Goal: Task Accomplishment & Management: Use online tool/utility

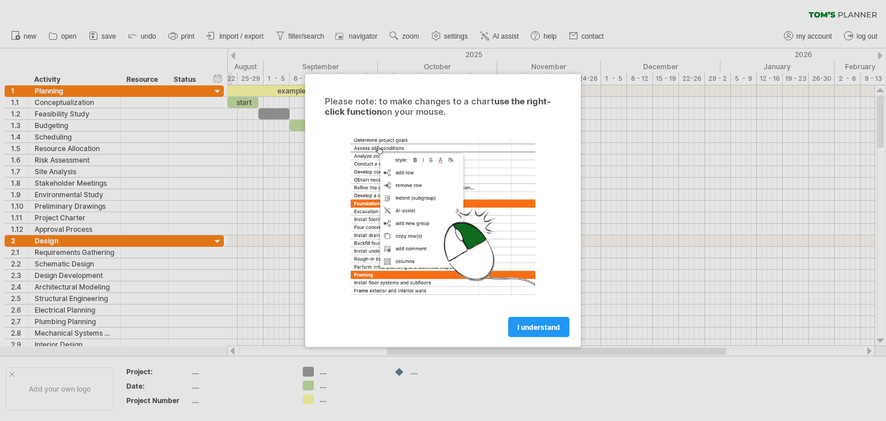
click at [553, 323] on span "I understand" at bounding box center [538, 327] width 43 height 9
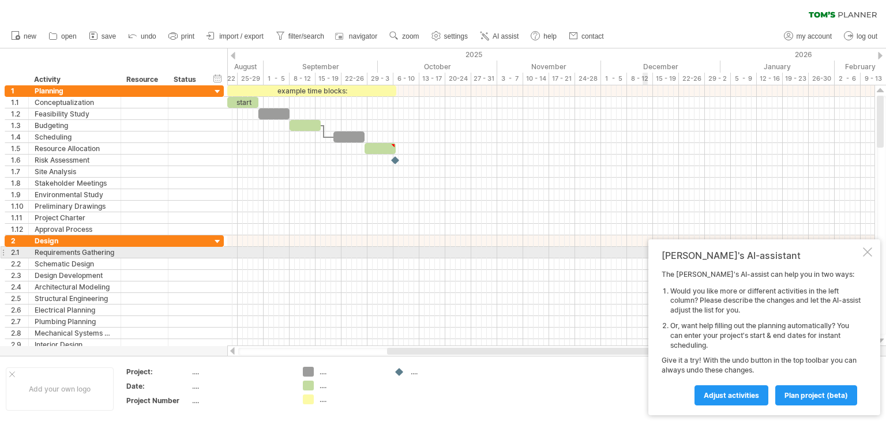
click at [865, 252] on div at bounding box center [867, 251] width 9 height 9
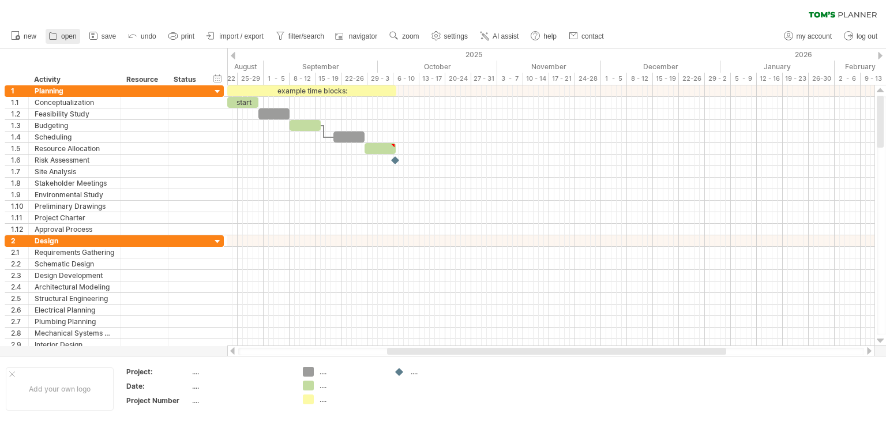
click at [67, 33] on span "open" at bounding box center [69, 36] width 16 height 8
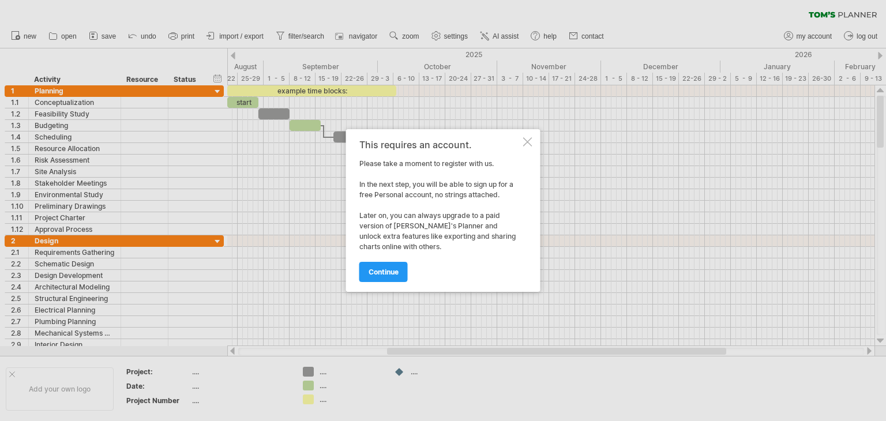
click at [527, 141] on div at bounding box center [527, 141] width 9 height 9
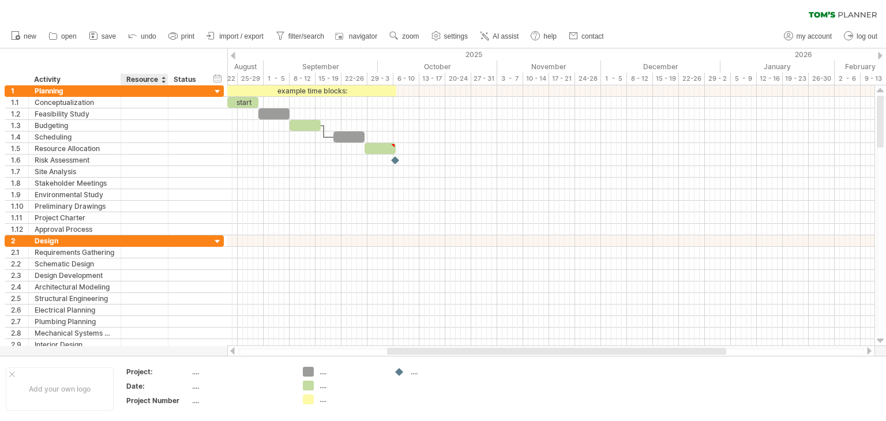
click at [148, 82] on div "Resource" at bounding box center [143, 80] width 35 height 12
click at [162, 79] on div at bounding box center [163, 80] width 5 height 12
click at [111, 36] on span "save" at bounding box center [109, 36] width 14 height 8
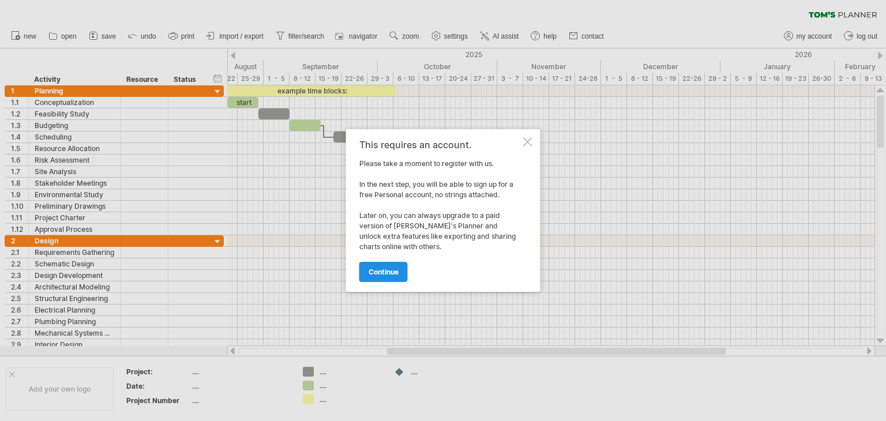
click at [394, 271] on span "continue" at bounding box center [384, 272] width 30 height 9
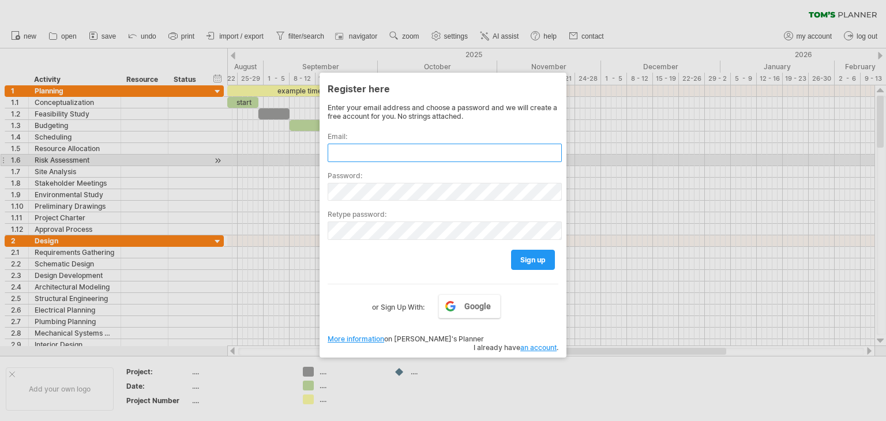
click at [377, 156] on input "text" at bounding box center [445, 153] width 234 height 18
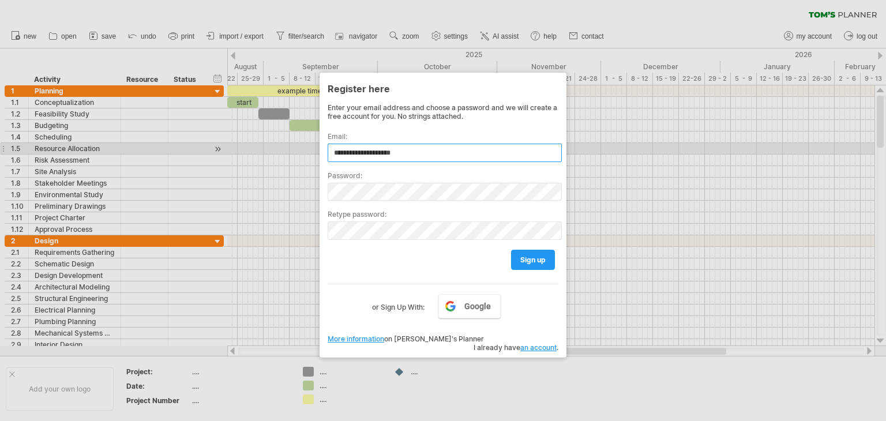
click at [401, 153] on input "**********" at bounding box center [445, 153] width 234 height 18
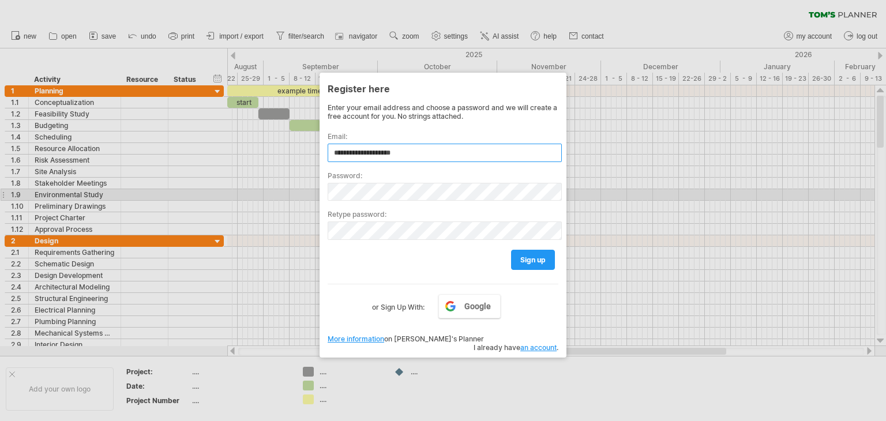
type input "**********"
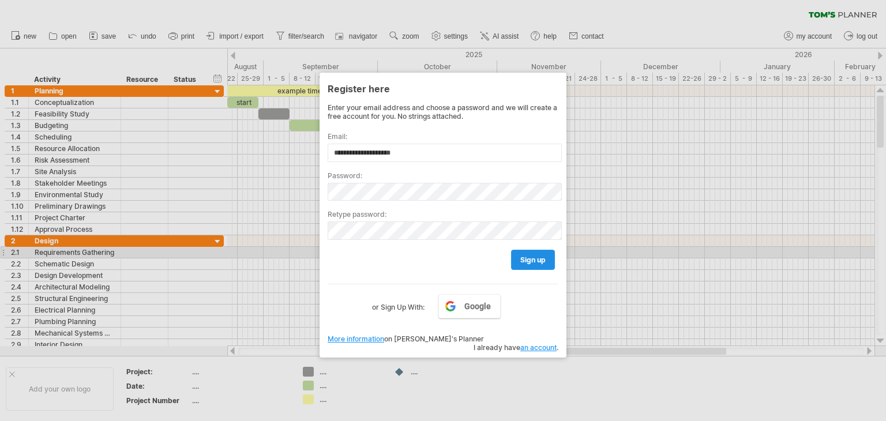
click at [542, 256] on span "sign up" at bounding box center [532, 260] width 25 height 9
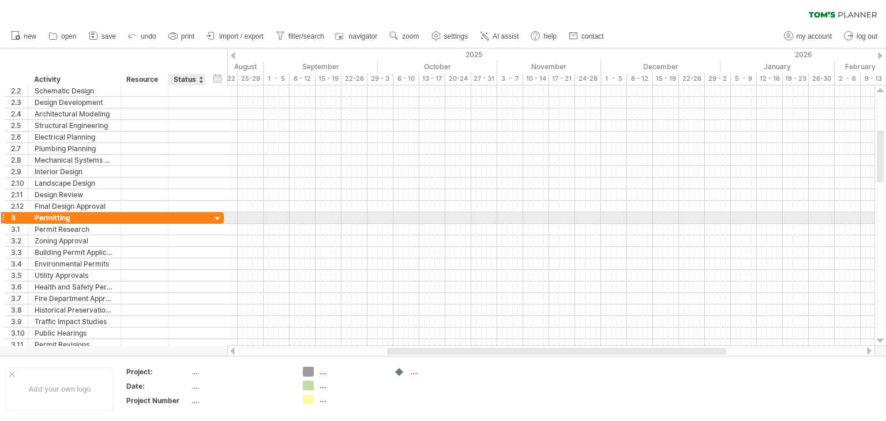
click at [217, 219] on div at bounding box center [217, 218] width 11 height 11
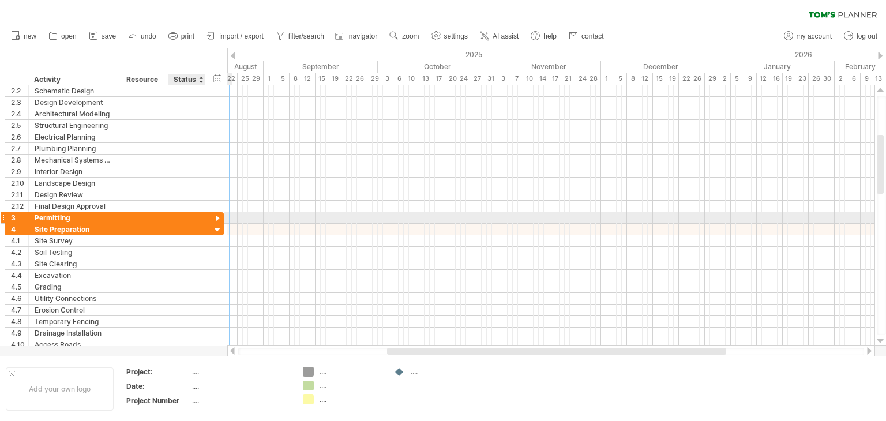
click at [216, 216] on div at bounding box center [217, 218] width 11 height 11
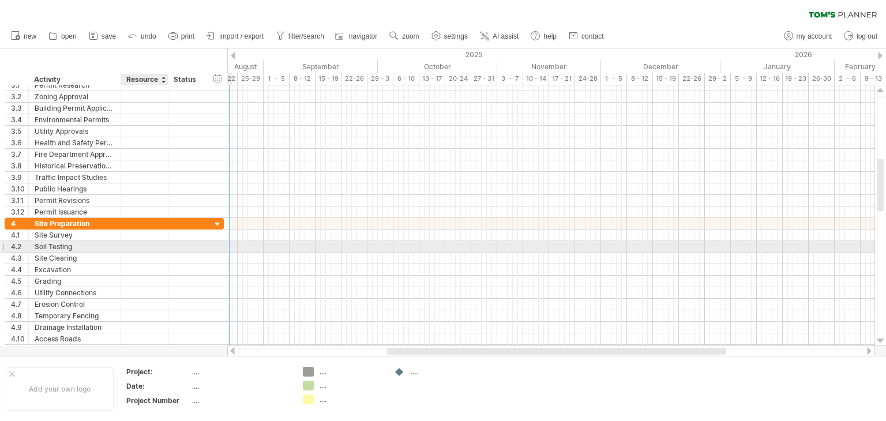
click at [138, 246] on div at bounding box center [144, 246] width 35 height 11
click at [262, 245] on div at bounding box center [550, 247] width 647 height 12
click at [84, 245] on div "Soil Testing" at bounding box center [75, 246] width 80 height 11
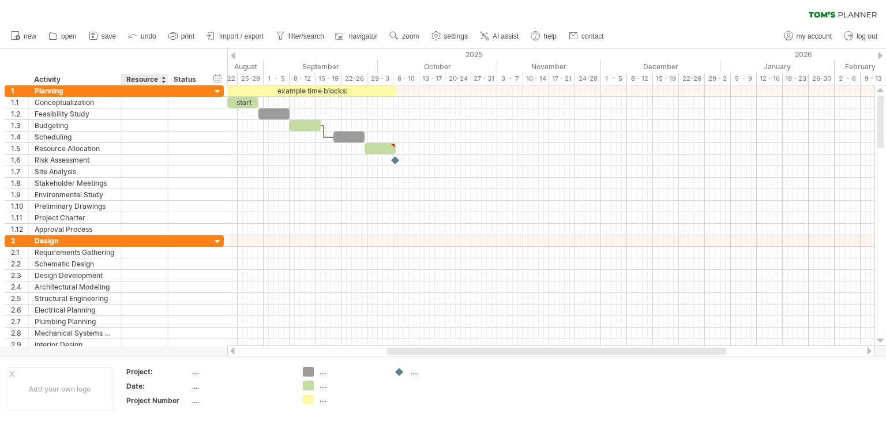
click at [148, 81] on div "Resource" at bounding box center [143, 80] width 35 height 12
click at [163, 79] on div at bounding box center [163, 80] width 5 height 12
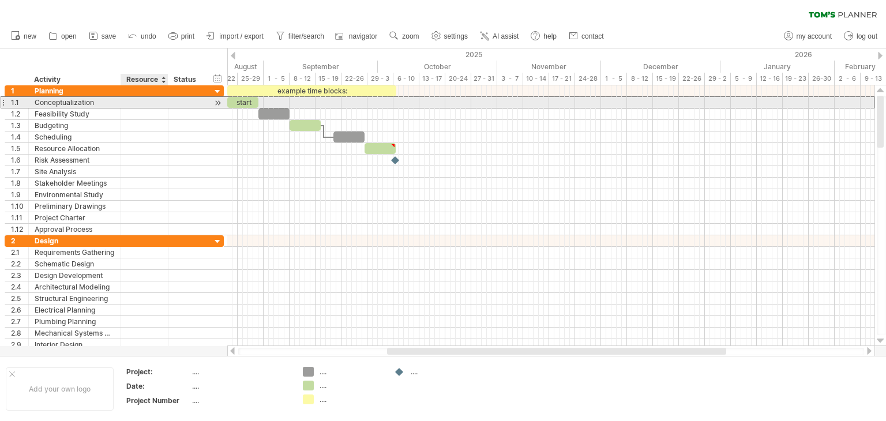
click at [155, 107] on div at bounding box center [144, 102] width 35 height 11
click at [155, 107] on input "text" at bounding box center [144, 102] width 35 height 11
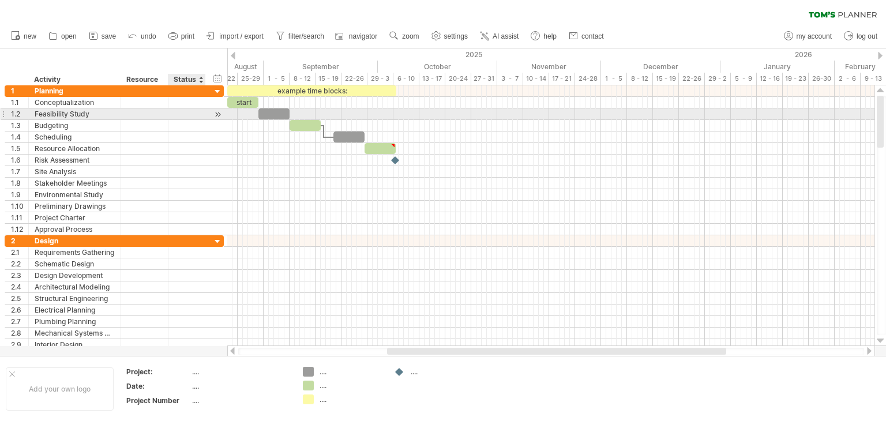
click at [217, 114] on div at bounding box center [217, 114] width 11 height 12
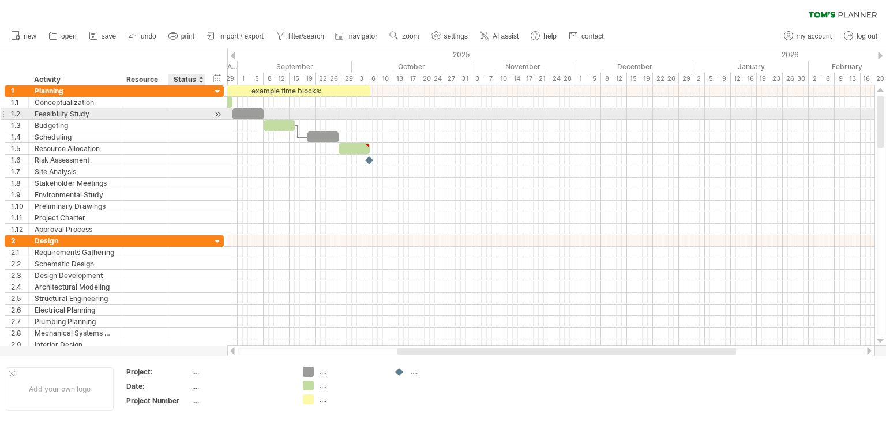
click at [217, 114] on div at bounding box center [217, 114] width 11 height 12
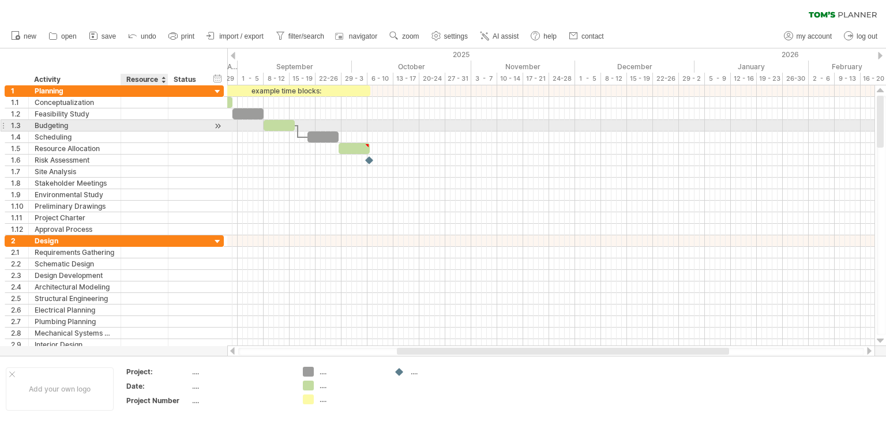
click at [157, 123] on div at bounding box center [144, 125] width 35 height 11
click at [219, 125] on div at bounding box center [217, 126] width 11 height 12
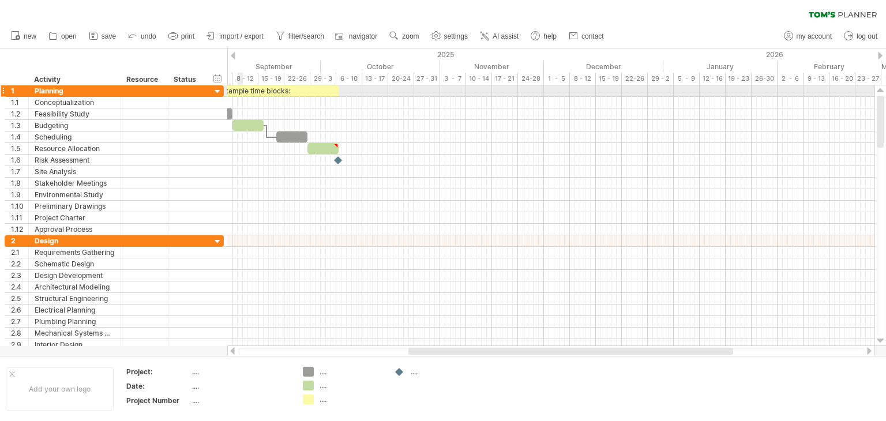
click at [238, 92] on div "example time blocks:" at bounding box center [254, 90] width 169 height 11
click at [312, 91] on div "**********" at bounding box center [254, 90] width 169 height 11
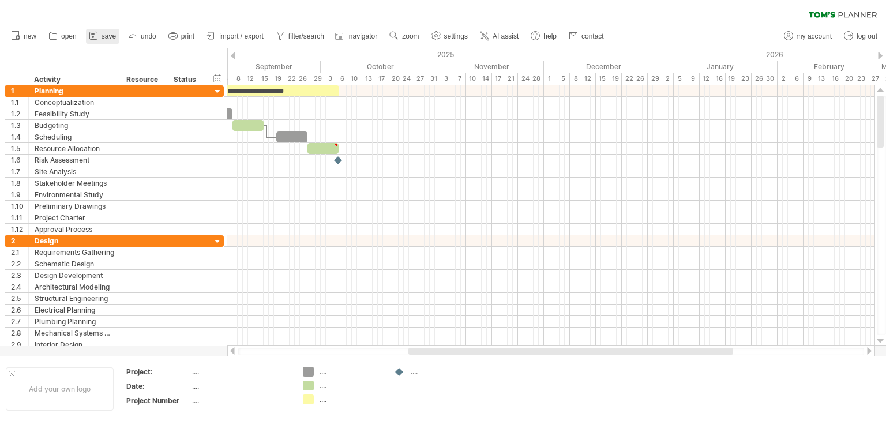
click at [115, 37] on span "save" at bounding box center [109, 36] width 14 height 8
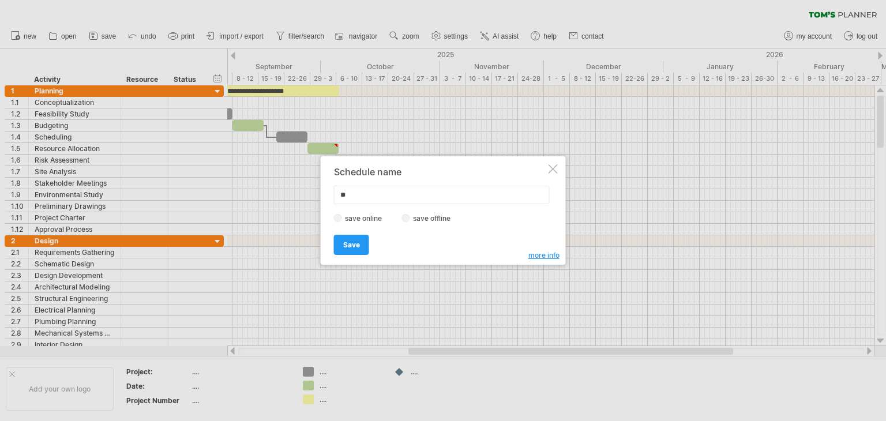
type input "*"
type input "******"
click at [361, 248] on link "Save" at bounding box center [351, 245] width 35 height 20
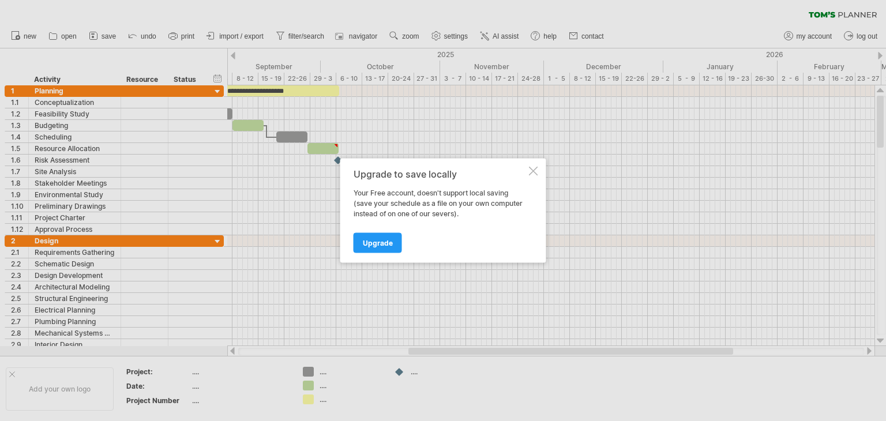
click at [531, 171] on div at bounding box center [533, 171] width 9 height 9
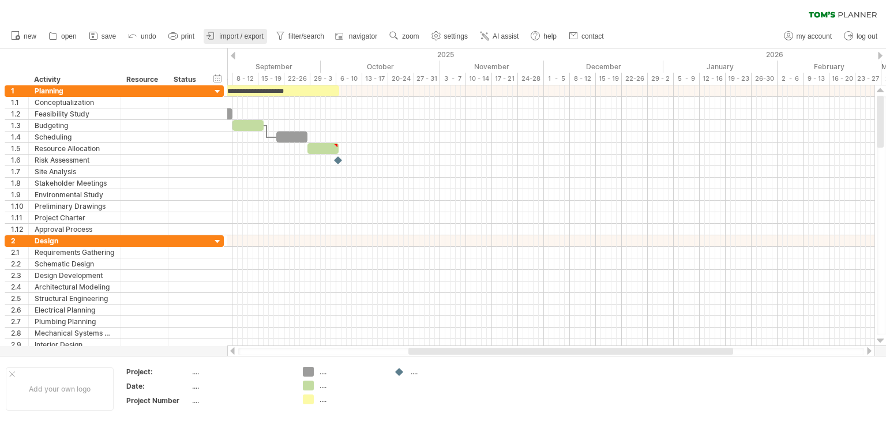
click at [256, 33] on span "import / export" at bounding box center [241, 36] width 44 height 8
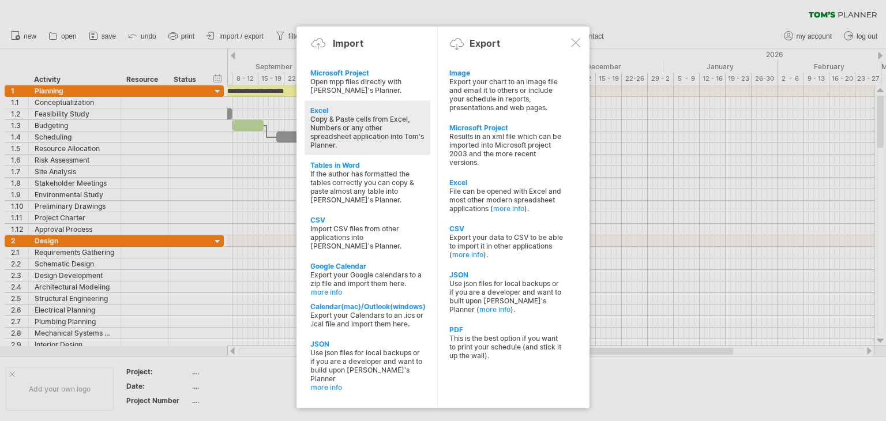
click at [347, 129] on div "Copy & Paste cells from Excel, Numbers or any other spreadsheet application int…" at bounding box center [367, 132] width 114 height 35
type textarea "**********"
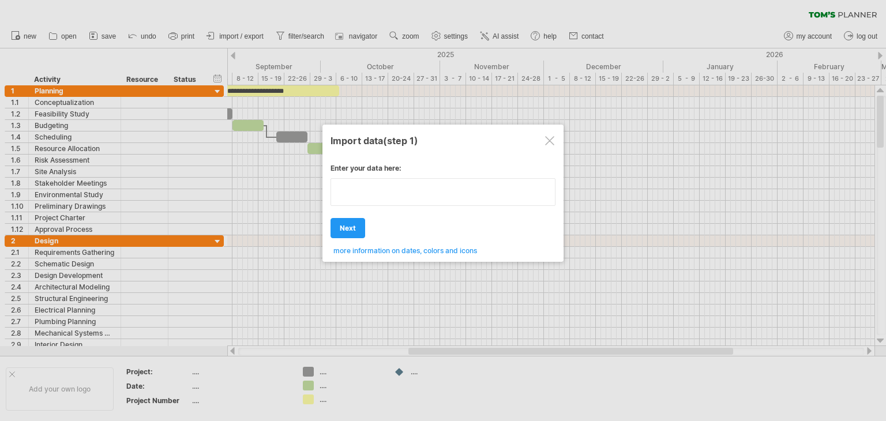
click at [406, 208] on div "Enter your data here: Your data: Weekend days ' mon tue Hide weekend days" at bounding box center [443, 205] width 225 height 100
type textarea "**********"
click at [353, 229] on span "next" at bounding box center [348, 228] width 16 height 9
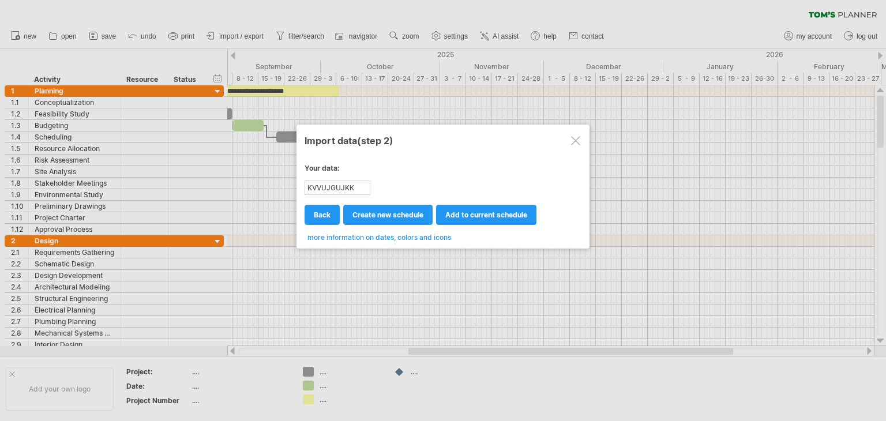
click at [576, 140] on div at bounding box center [575, 140] width 9 height 9
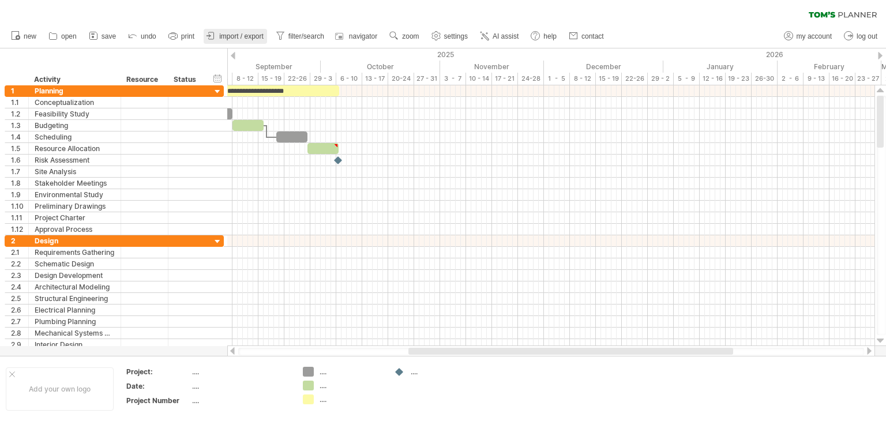
click at [227, 38] on span "import / export" at bounding box center [241, 36] width 44 height 8
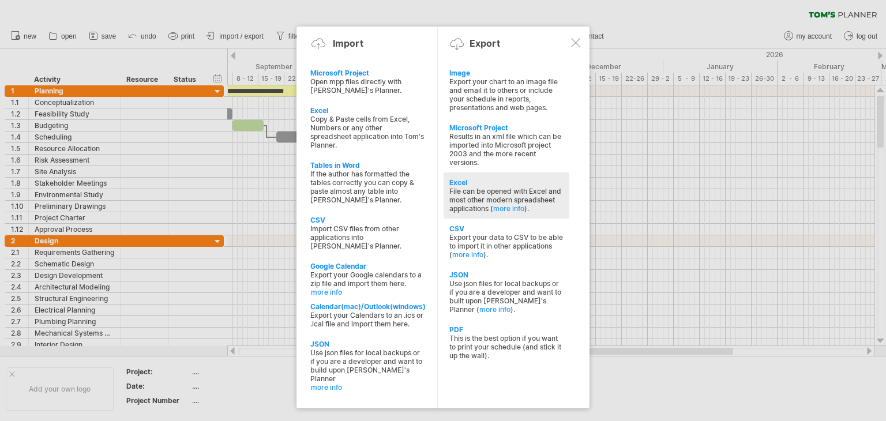
click at [501, 194] on div "File can be opened with Excel and most other modern spreadsheet applications ( …" at bounding box center [506, 200] width 114 height 26
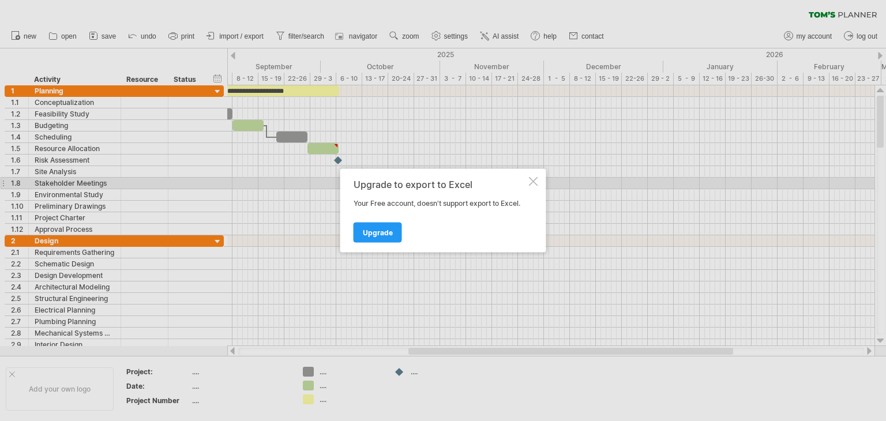
click at [529, 178] on div at bounding box center [533, 181] width 9 height 9
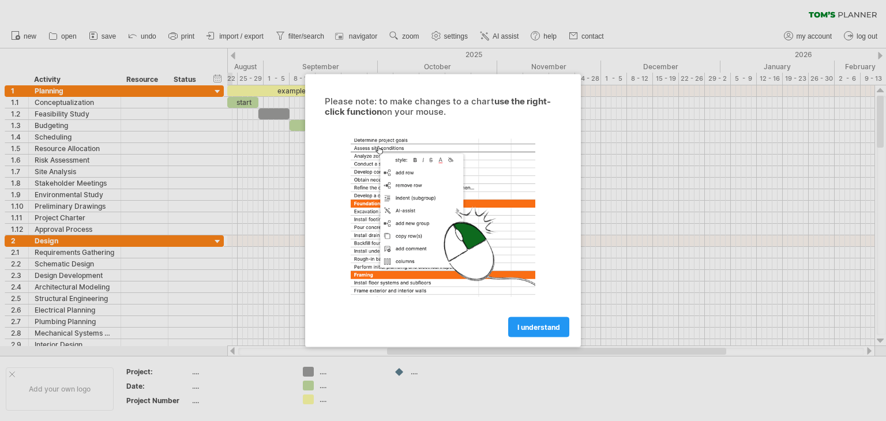
click at [629, 160] on div at bounding box center [443, 210] width 886 height 421
